Goal: Task Accomplishment & Management: Manage account settings

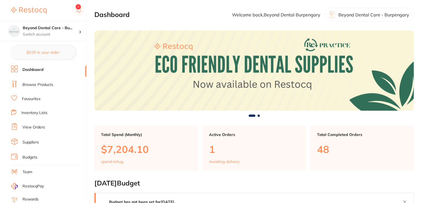
click at [38, 86] on link "Browse Products" at bounding box center [37, 85] width 31 height 6
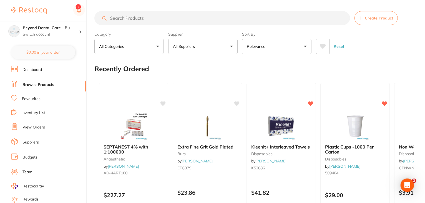
click at [128, 19] on input "search" at bounding box center [222, 18] width 256 height 14
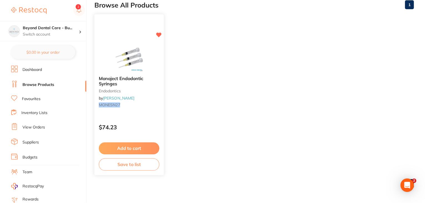
scroll to position [64, 0]
type input "monesn27"
click at [136, 166] on button "Save to list" at bounding box center [129, 163] width 60 height 12
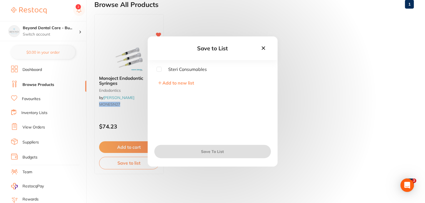
click at [158, 69] on input "checkbox" at bounding box center [159, 69] width 5 height 5
checkbox input "true"
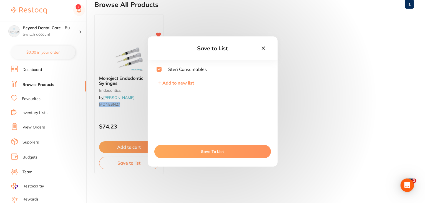
click at [215, 151] on button "Save To List" at bounding box center [212, 151] width 117 height 13
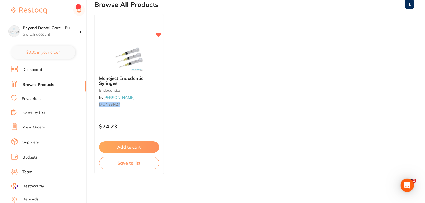
click at [46, 111] on link "Inventory Lists" at bounding box center [34, 113] width 26 height 6
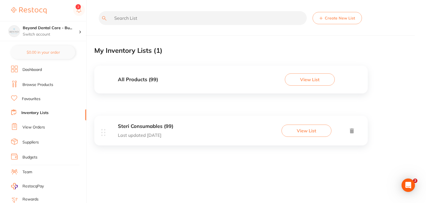
click at [173, 135] on p "Last updated [DATE]" at bounding box center [145, 134] width 55 height 5
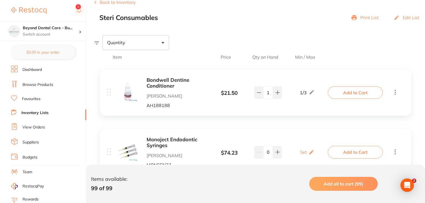
scroll to position [83, 0]
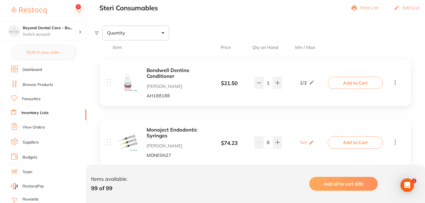
click at [44, 85] on link "Browse Products" at bounding box center [37, 85] width 31 height 6
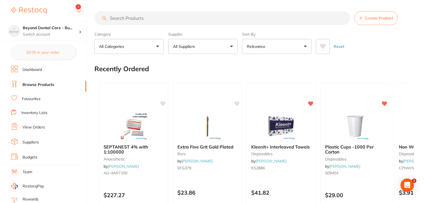
click at [128, 17] on input "search" at bounding box center [222, 18] width 256 height 14
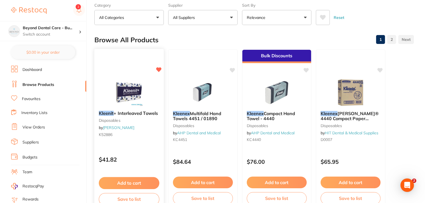
scroll to position [83, 0]
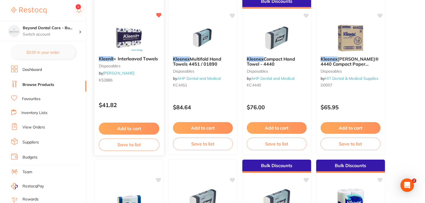
type input "kleenit"
click at [124, 146] on button "Save to list" at bounding box center [129, 144] width 60 height 12
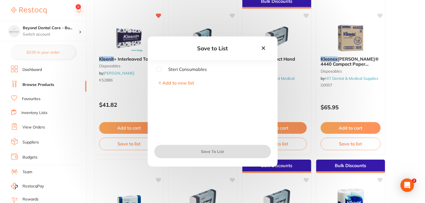
click at [159, 69] on input "checkbox" at bounding box center [159, 69] width 5 height 5
checkbox input "true"
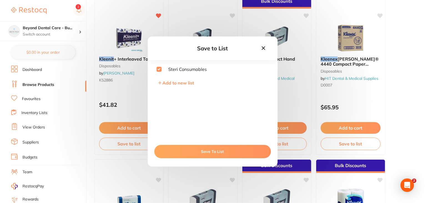
click at [210, 152] on button "Save To List" at bounding box center [212, 151] width 117 height 13
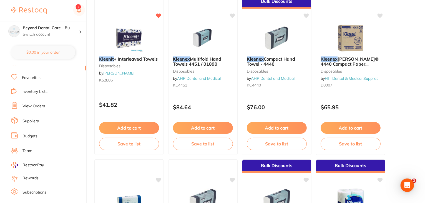
scroll to position [56, 0]
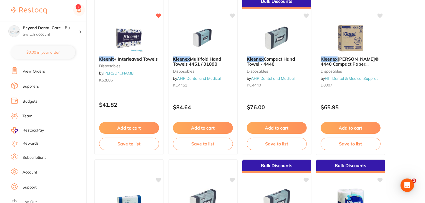
click at [29, 199] on link "Log Out" at bounding box center [29, 202] width 14 height 6
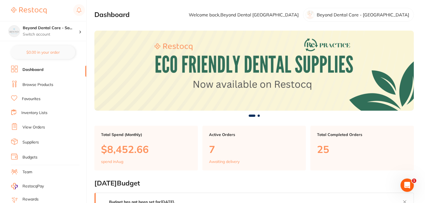
click at [26, 168] on li "Team" at bounding box center [48, 172] width 75 height 8
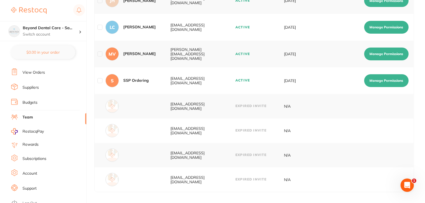
scroll to position [56, 0]
click at [29, 199] on link "Log Out" at bounding box center [29, 202] width 14 height 6
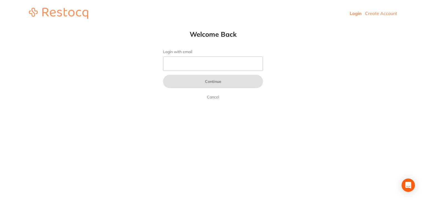
type input "dhanie@restocq.com"
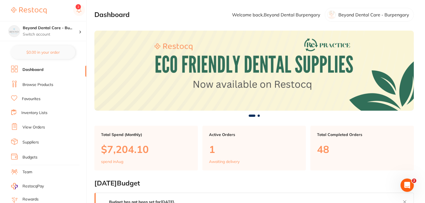
click at [48, 86] on link "Browse Products" at bounding box center [37, 85] width 31 height 6
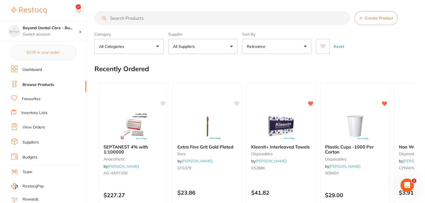
click at [124, 19] on input "search" at bounding box center [222, 18] width 256 height 14
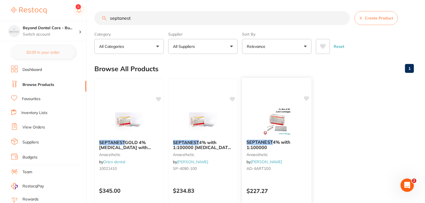
type input "septanest"
click at [308, 96] on icon at bounding box center [306, 98] width 5 height 5
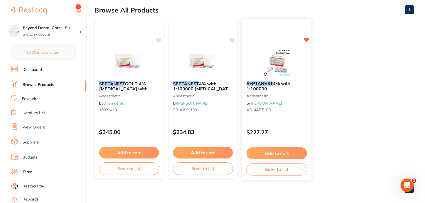
scroll to position [64, 0]
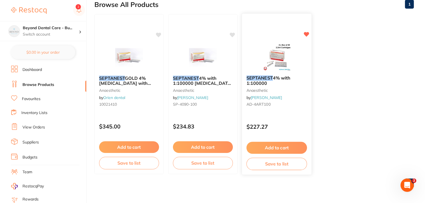
click at [271, 167] on button "Save to list" at bounding box center [276, 163] width 60 height 12
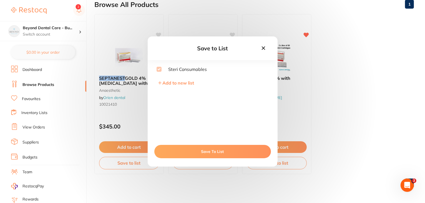
click at [207, 151] on button "Save To List" at bounding box center [212, 151] width 117 height 13
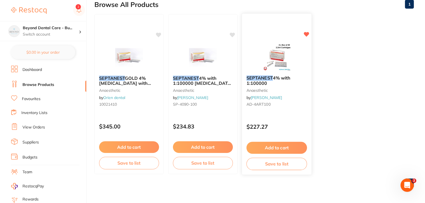
click at [271, 165] on button "Save to list" at bounding box center [276, 163] width 60 height 12
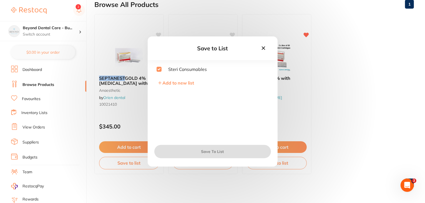
checkbox input "true"
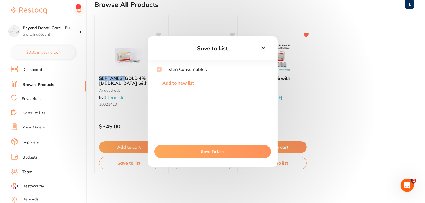
click at [261, 49] on icon at bounding box center [263, 48] width 6 height 6
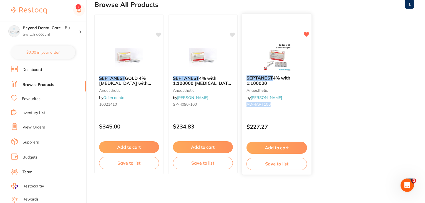
drag, startPoint x: 274, startPoint y: 105, endPoint x: 246, endPoint y: 106, distance: 28.0
click at [246, 106] on div "SEPTANEST 4% with 1:100000 anaesthetic by Adam Dental AD-4ART100" at bounding box center [276, 92] width 69 height 42
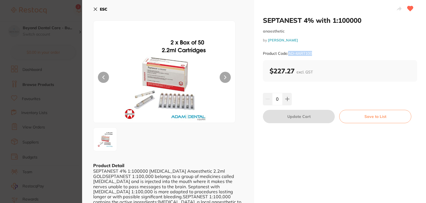
drag, startPoint x: 315, startPoint y: 55, endPoint x: 289, endPoint y: 55, distance: 26.6
click at [289, 55] on div "Product Code: AD-4ART100" at bounding box center [340, 54] width 154 height 14
copy small "AD-4ART100"
click at [96, 9] on icon at bounding box center [95, 9] width 4 height 4
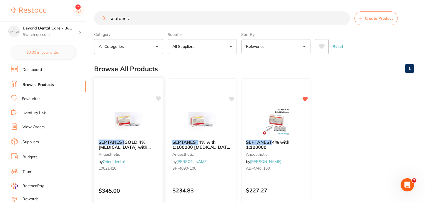
scroll to position [64, 0]
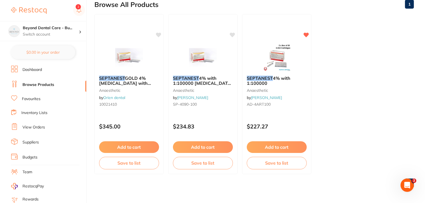
click at [31, 112] on link "Inventory Lists" at bounding box center [34, 113] width 26 height 6
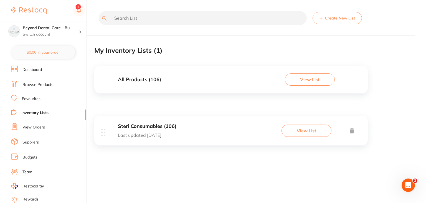
click at [170, 135] on p "Last updated today" at bounding box center [147, 134] width 59 height 5
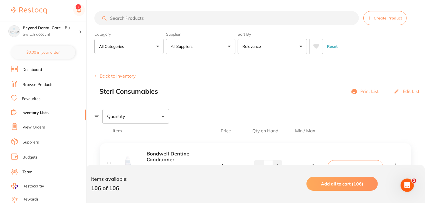
click at [148, 16] on input "search" at bounding box center [226, 18] width 264 height 14
paste input "AD-4ART100"
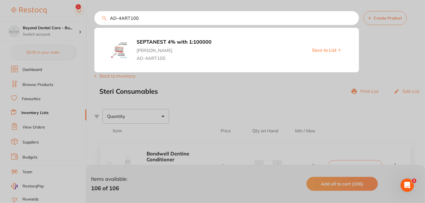
type input "AD-4ART100"
click at [384, 49] on div at bounding box center [212, 101] width 425 height 203
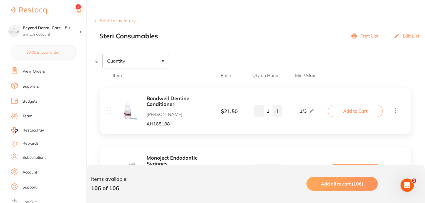
scroll to position [55, 0]
click at [30, 201] on li "Log Out" at bounding box center [48, 202] width 74 height 8
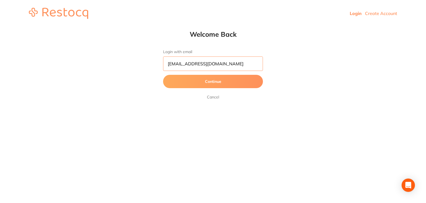
click at [229, 64] on input "[EMAIL_ADDRESS][DOMAIN_NAME]" at bounding box center [213, 63] width 100 height 14
type input "[EMAIL_ADDRESS][DOMAIN_NAME]"
click at [188, 82] on button "Continue" at bounding box center [213, 81] width 100 height 13
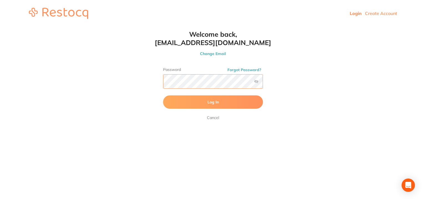
click at [163, 95] on button "Log In" at bounding box center [213, 101] width 100 height 13
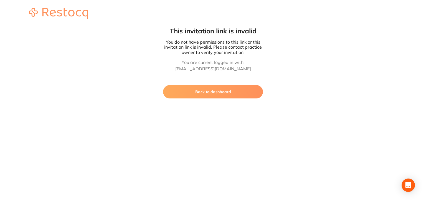
click at [204, 95] on button "Back to dashboard" at bounding box center [213, 91] width 100 height 13
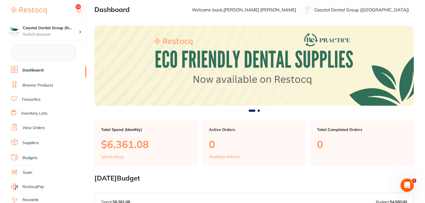
checkbox input "false"
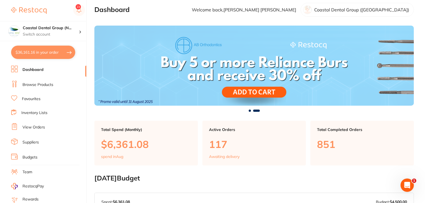
click at [39, 111] on link "Inventory Lists" at bounding box center [34, 113] width 26 height 6
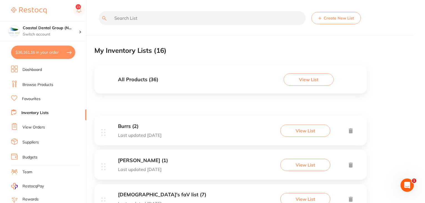
click at [337, 21] on button "Create New List" at bounding box center [335, 18] width 49 height 12
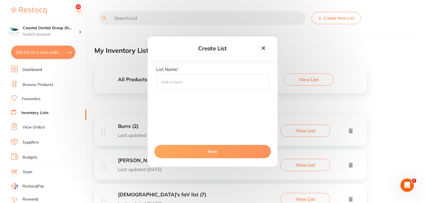
click at [183, 85] on input "text" at bounding box center [213, 81] width 112 height 14
type input "List A"
click at [218, 153] on button "Next" at bounding box center [212, 151] width 117 height 13
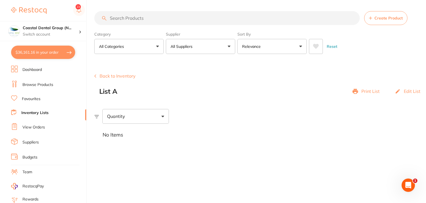
click at [107, 75] on button "Back to Inventory" at bounding box center [114, 75] width 41 height 5
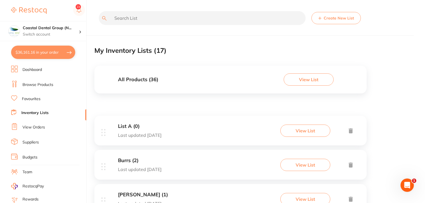
click at [327, 17] on button "Create New List" at bounding box center [335, 18] width 49 height 12
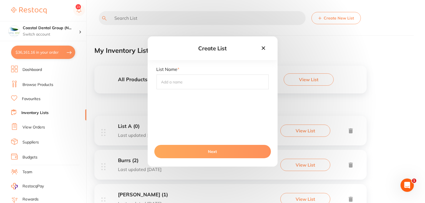
click at [311, 12] on button "Create New List" at bounding box center [335, 18] width 49 height 12
click at [208, 81] on input "text" at bounding box center [213, 81] width 112 height 14
type input "List B"
click at [200, 151] on button "Next" at bounding box center [212, 151] width 117 height 13
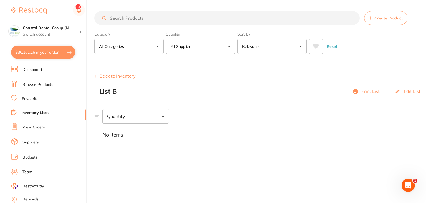
click at [128, 76] on button "Back to Inventory" at bounding box center [114, 75] width 41 height 5
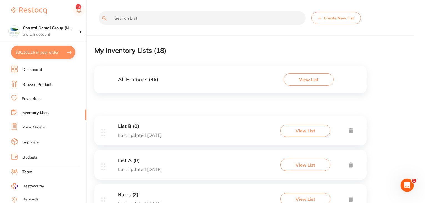
click at [43, 82] on link "Browse Products" at bounding box center [37, 85] width 31 height 6
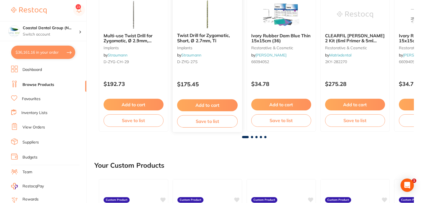
scroll to position [55, 0]
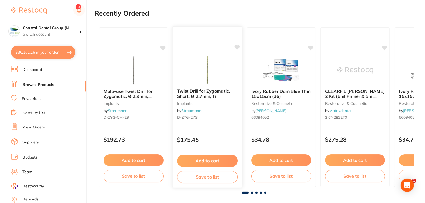
click at [213, 178] on button "Save to list" at bounding box center [207, 176] width 60 height 12
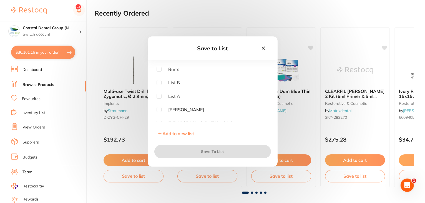
scroll to position [0, 0]
click at [160, 85] on input "checkbox" at bounding box center [159, 82] width 5 height 5
checkbox input "true"
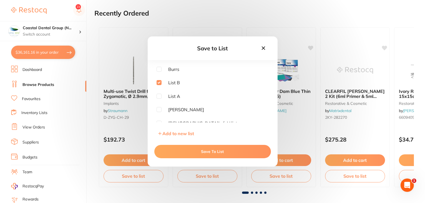
click at [158, 95] on input "checkbox" at bounding box center [159, 96] width 5 height 5
checkbox input "true"
click at [215, 152] on button "Save To List" at bounding box center [212, 151] width 117 height 13
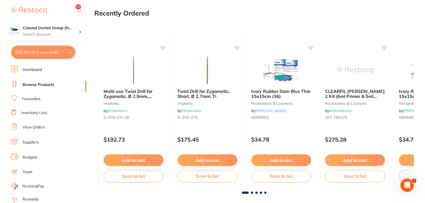
click at [29, 112] on link "Inventory Lists" at bounding box center [34, 113] width 26 height 6
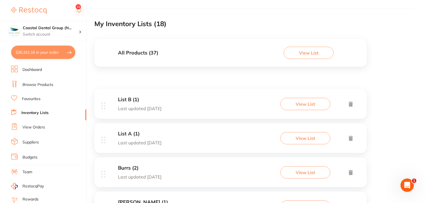
scroll to position [55, 0]
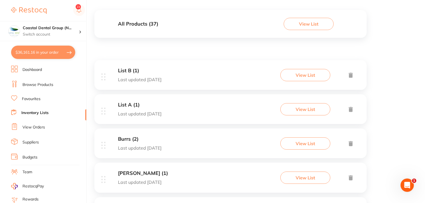
click at [315, 76] on button "View List" at bounding box center [305, 75] width 50 height 12
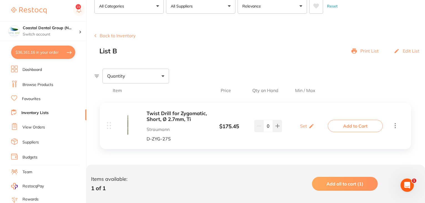
scroll to position [41, 0]
click at [276, 127] on button at bounding box center [277, 125] width 9 height 12
type input "2"
click at [118, 35] on button "Back to Inventory" at bounding box center [114, 34] width 41 height 5
